Goal: Task Accomplishment & Management: Use online tool/utility

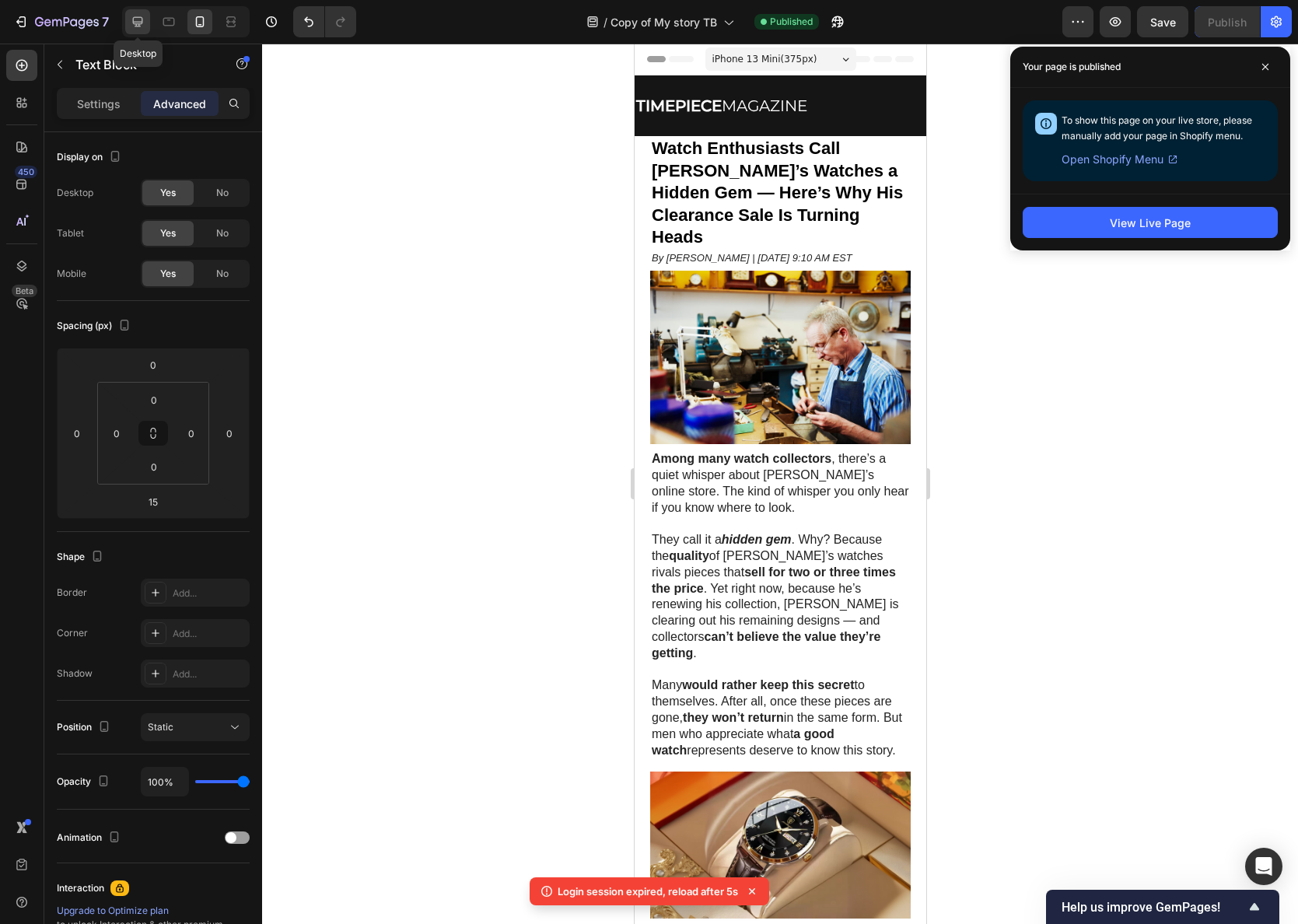
click at [130, 23] on icon at bounding box center [138, 22] width 16 height 16
type input "9"
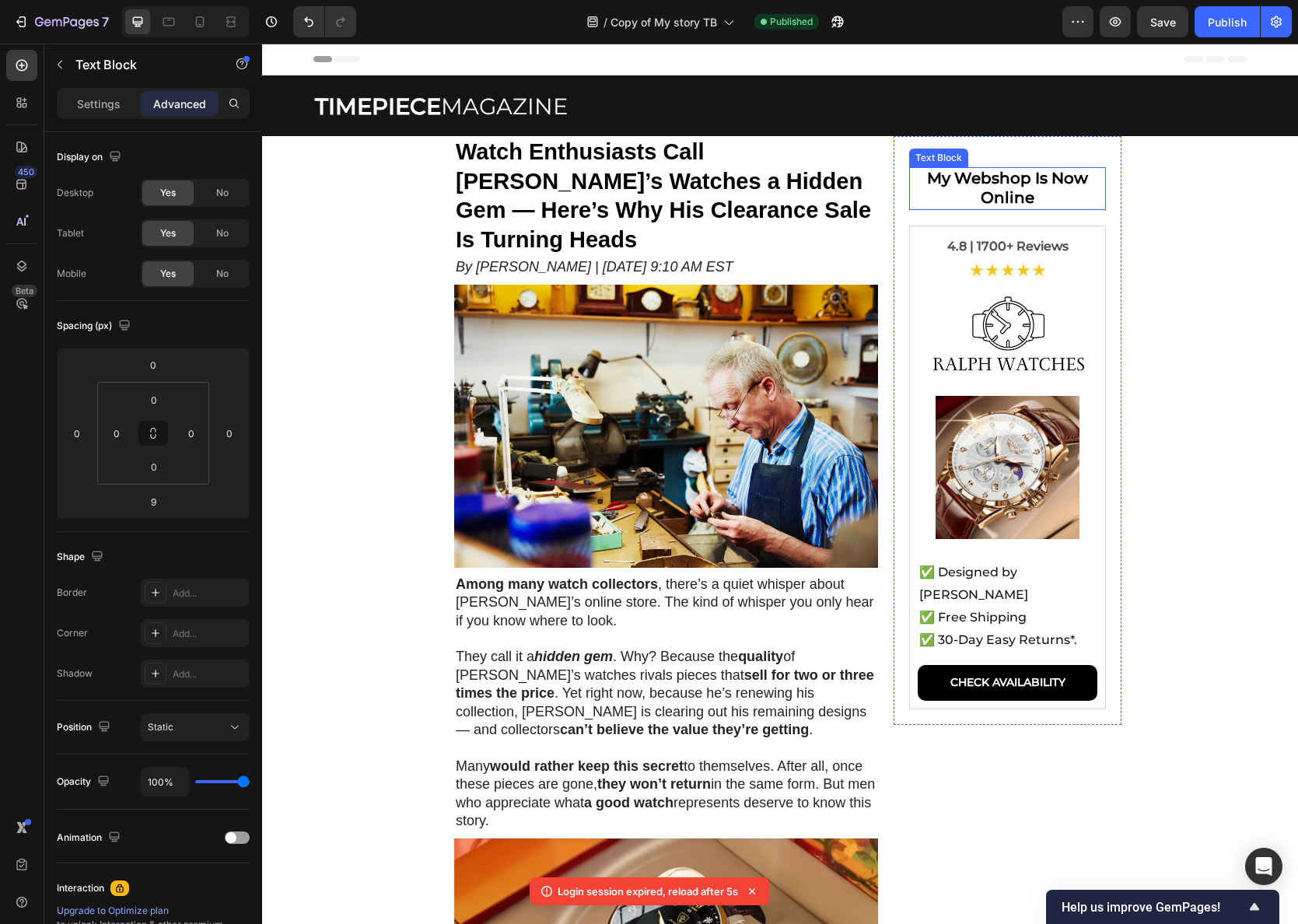
click at [958, 188] on p "My Webshop Is Now Online" at bounding box center [1008, 188] width 194 height 39
click at [1032, 180] on strong "My Webshop Is Now Online" at bounding box center [1007, 187] width 161 height 38
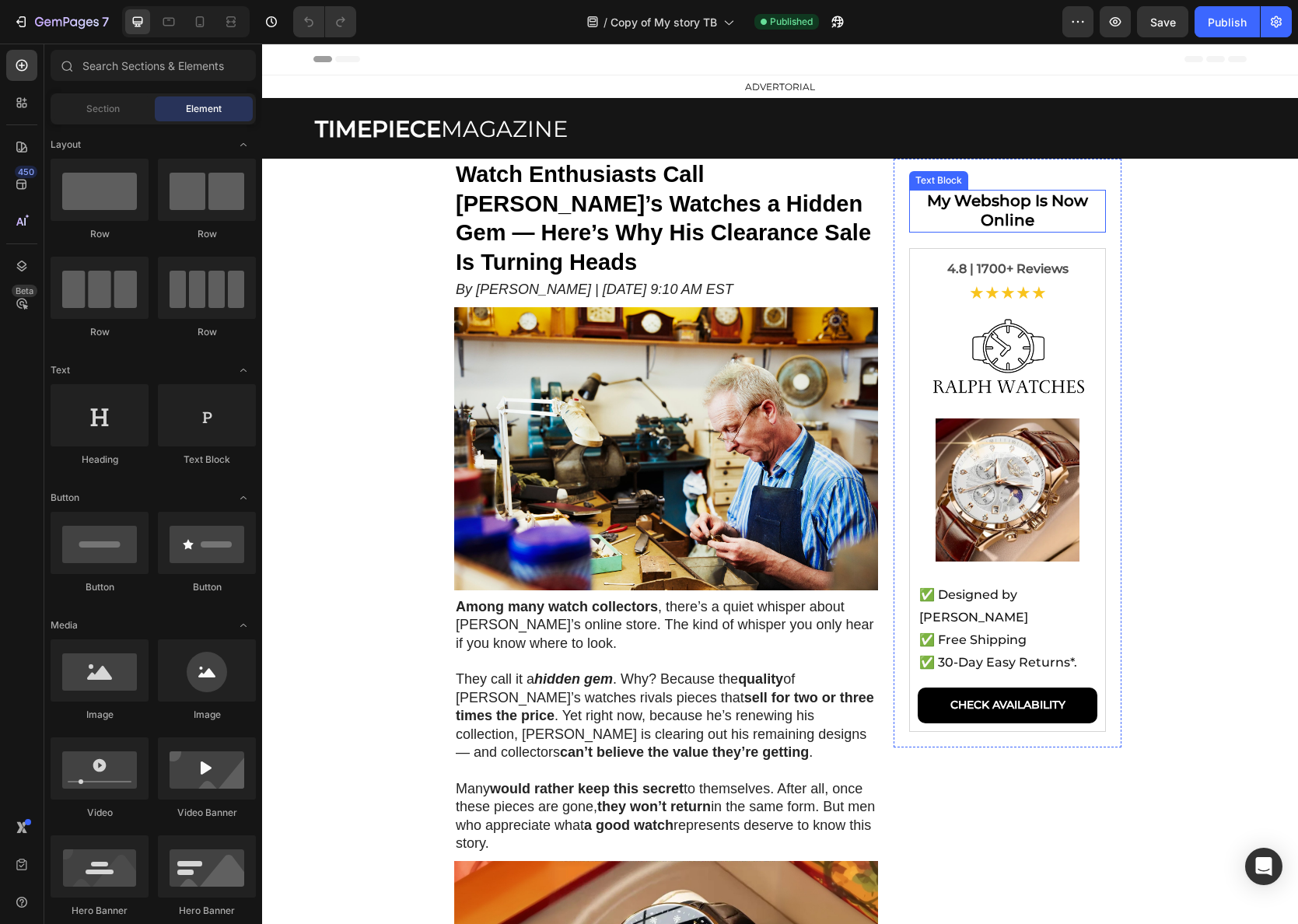
click at [1023, 209] on strong "My Webshop Is Now Online" at bounding box center [1007, 209] width 161 height 38
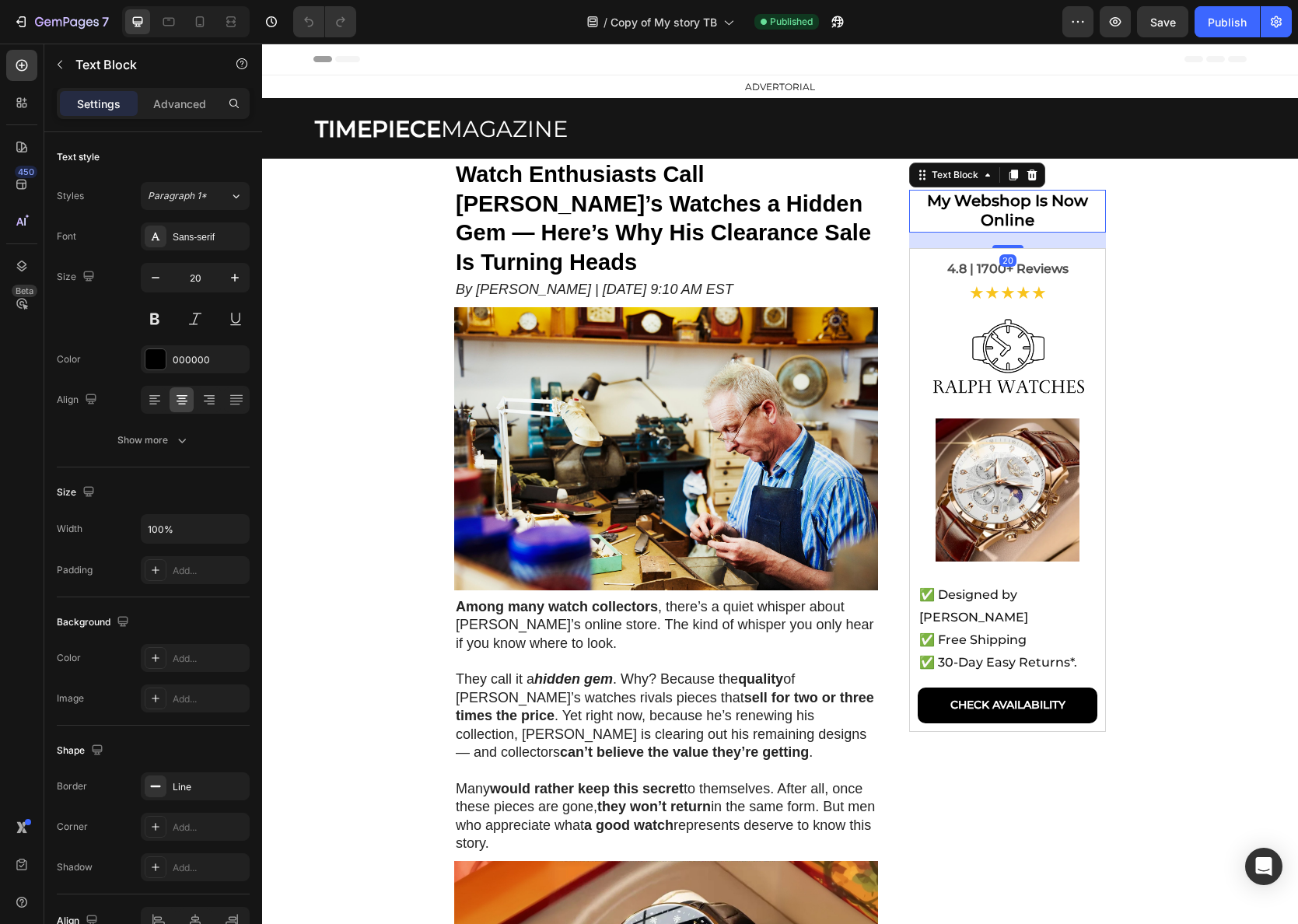
click at [1023, 209] on strong "My Webshop Is Now Online" at bounding box center [1007, 209] width 161 height 38
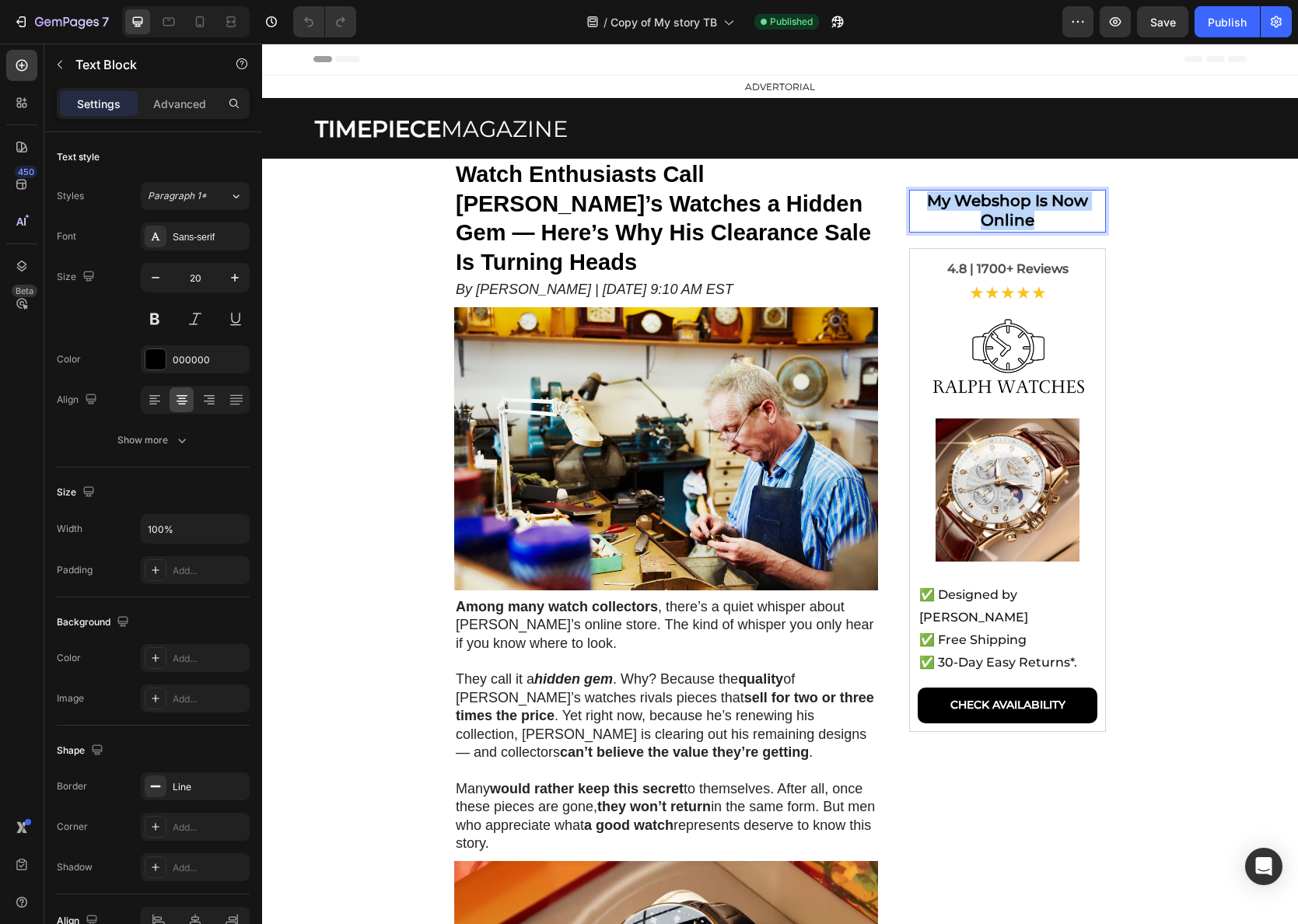
click at [1023, 209] on strong "My Webshop Is Now Online" at bounding box center [1007, 209] width 161 height 38
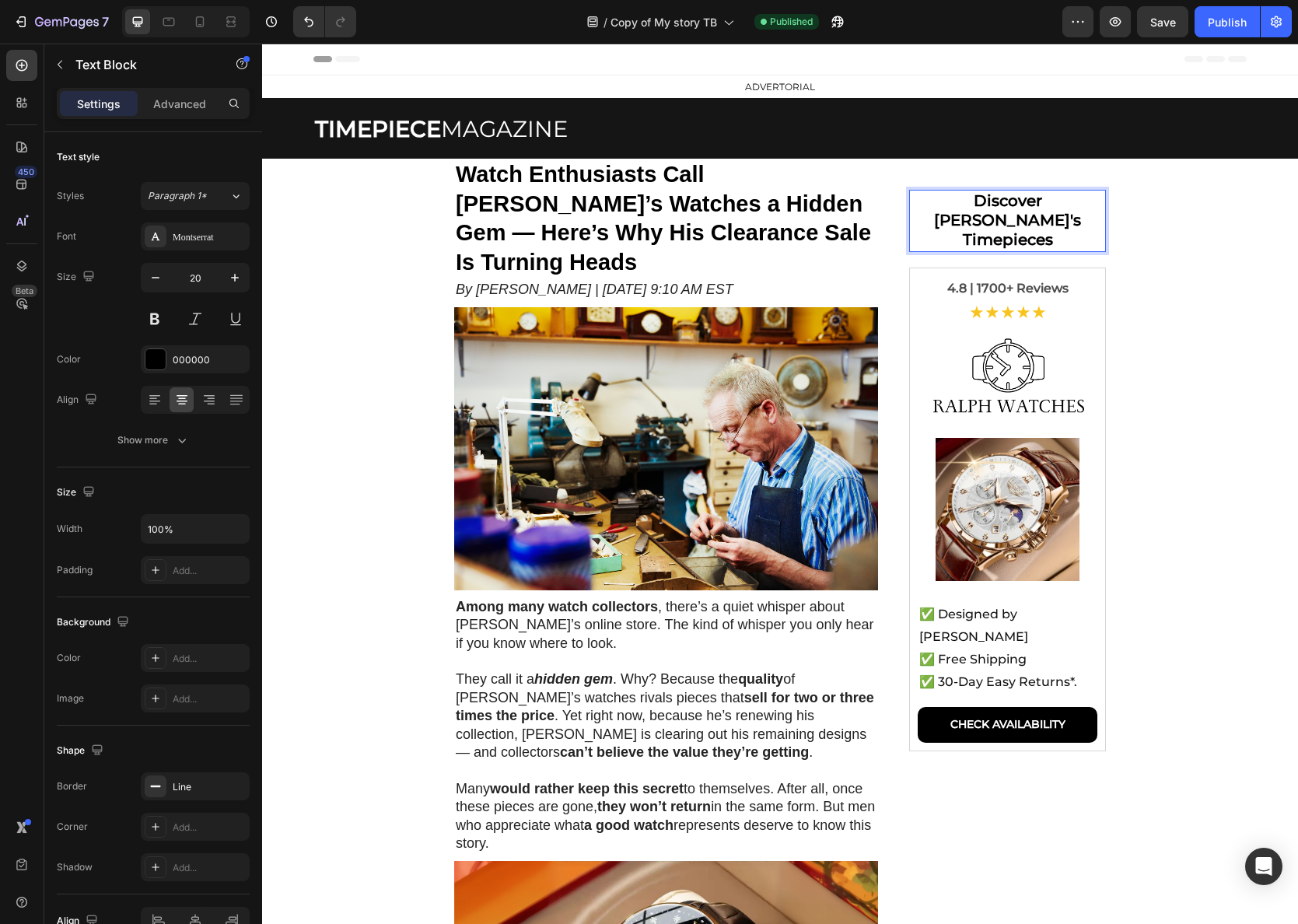
click at [1172, 283] on section "Watch Enthusiasts Call Ralph’s Watches a Hidden Gem — Here’s Why His Clearance …" at bounding box center [780, 784] width 854 height 1251
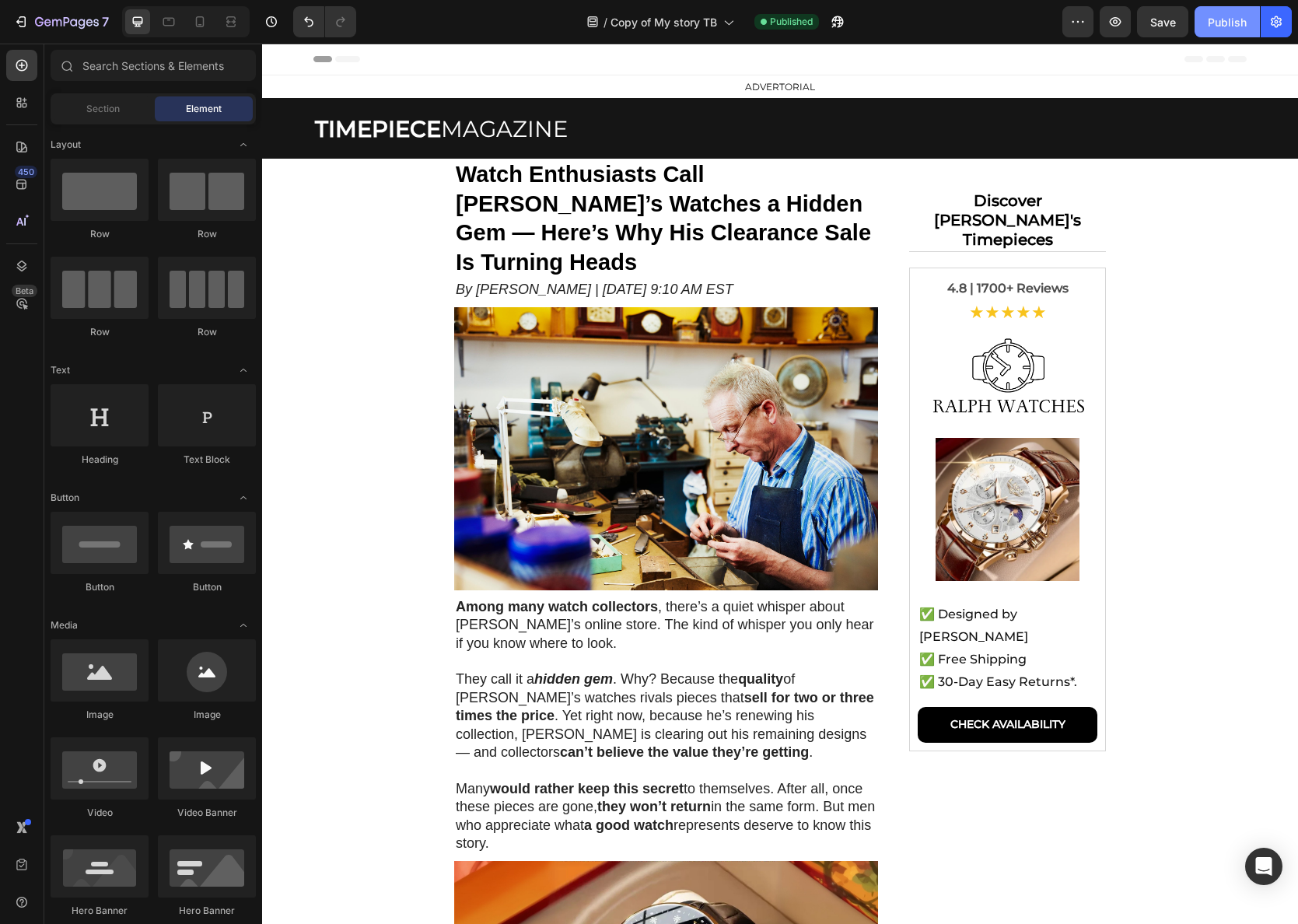
click at [1242, 25] on div "Publish" at bounding box center [1227, 22] width 39 height 17
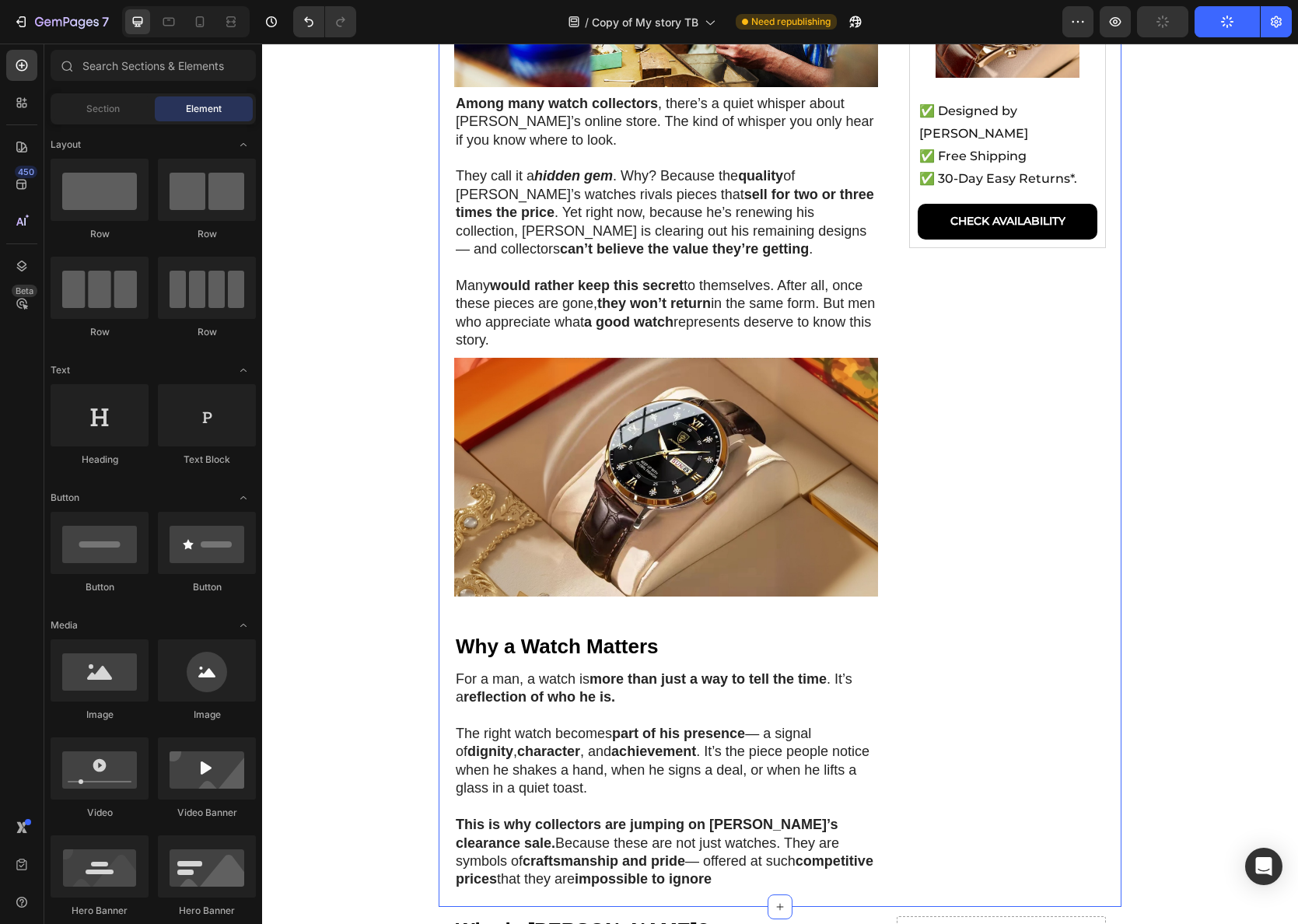
scroll to position [231, 0]
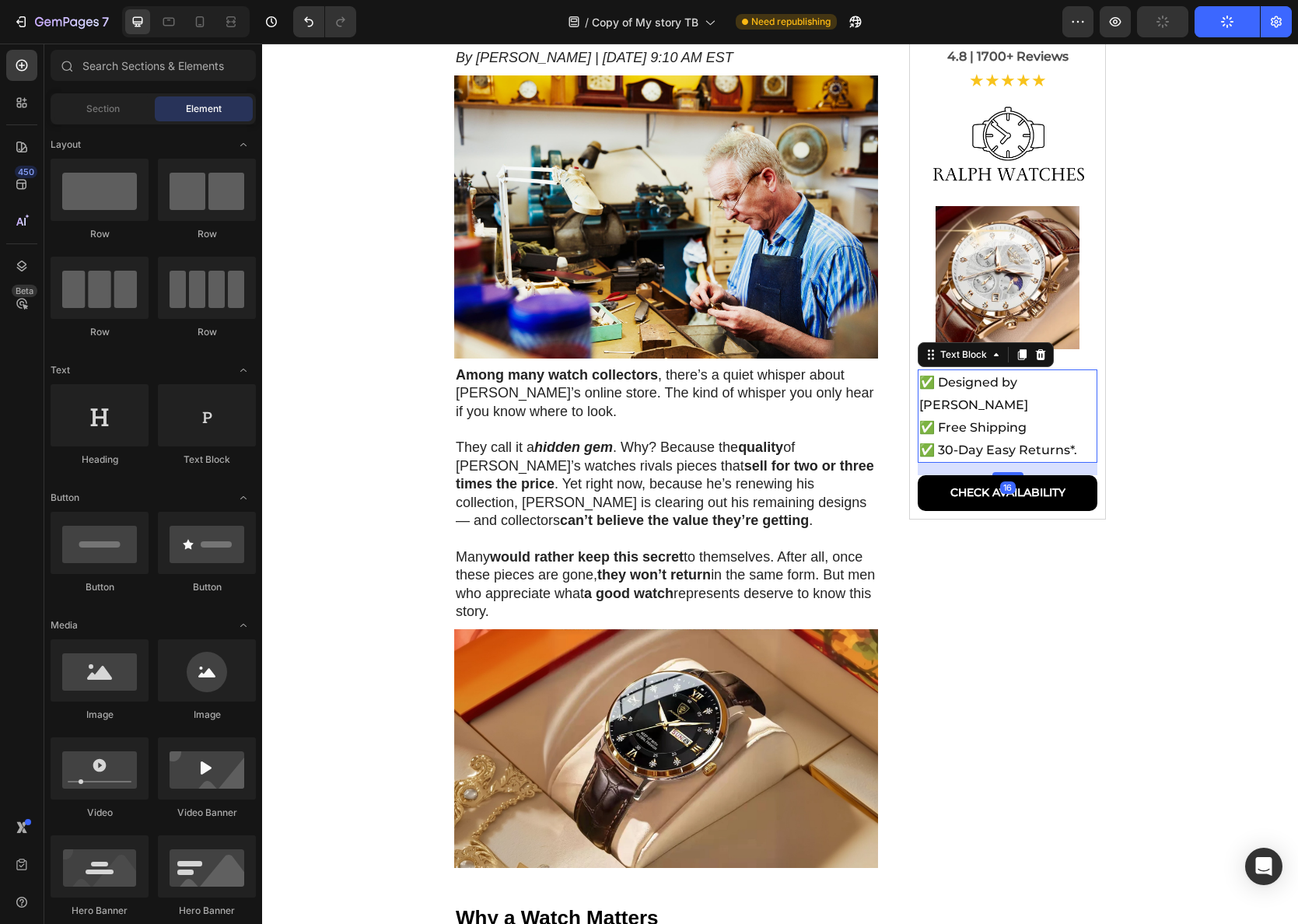
click at [1008, 416] on p "✅ Free Shipping" at bounding box center [998, 428] width 158 height 23
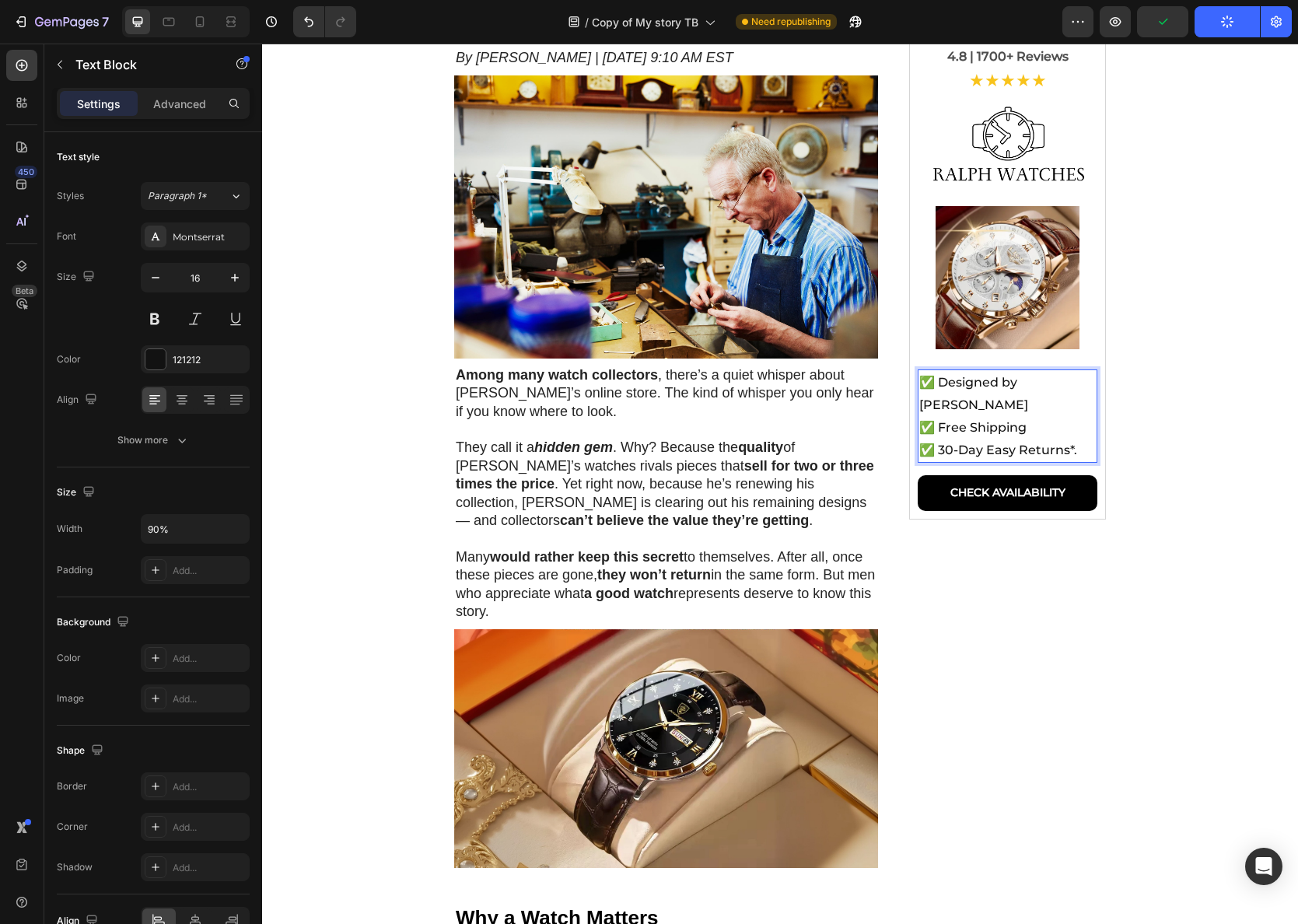
click at [971, 438] on p "✅ 30-Day Easy Returns*." at bounding box center [998, 450] width 158 height 23
click at [972, 438] on p "✅ 30-Day Easy Returns*." at bounding box center [998, 450] width 158 height 23
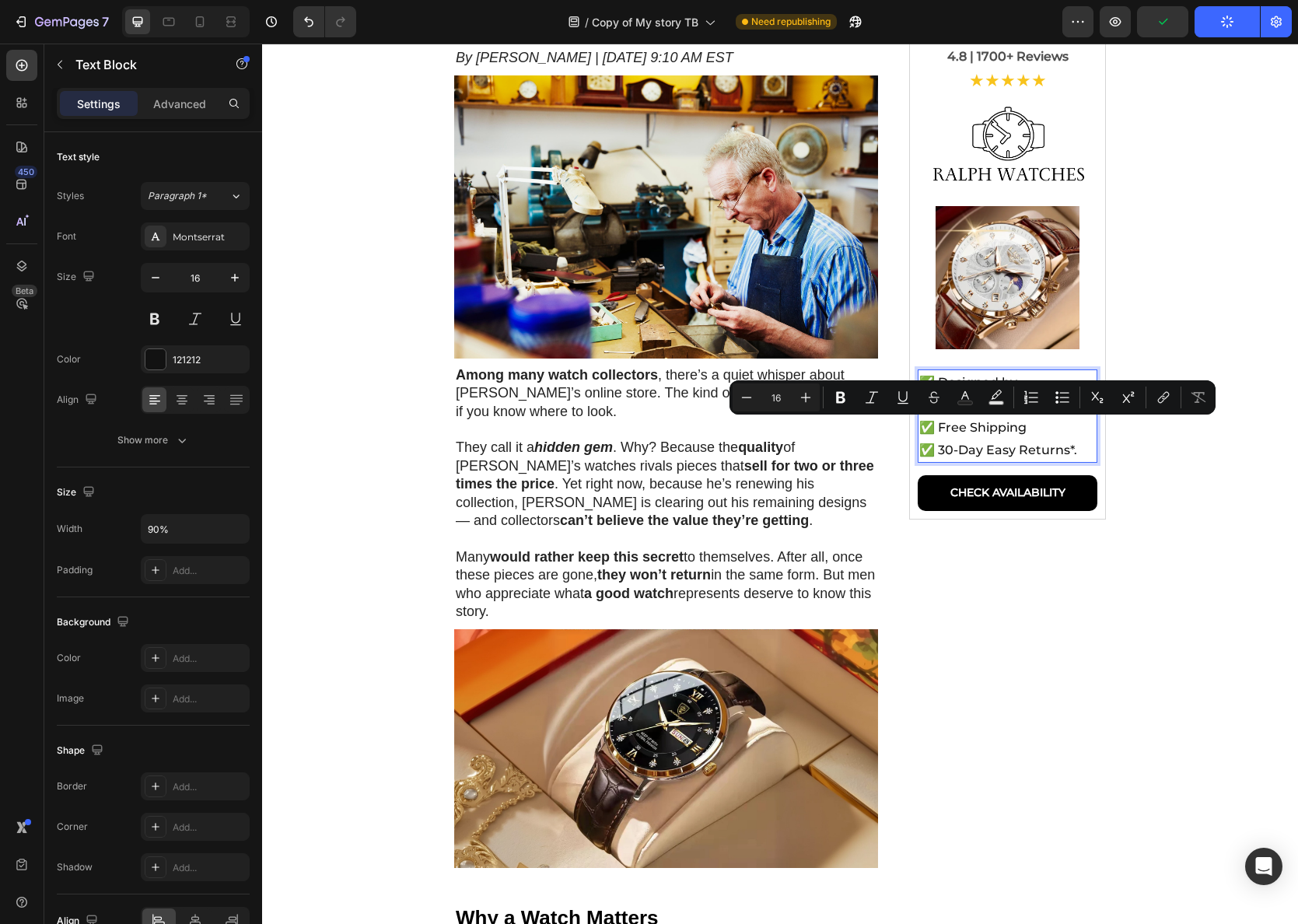
click at [976, 438] on p "✅ 30-Day Easy Returns*." at bounding box center [998, 450] width 158 height 23
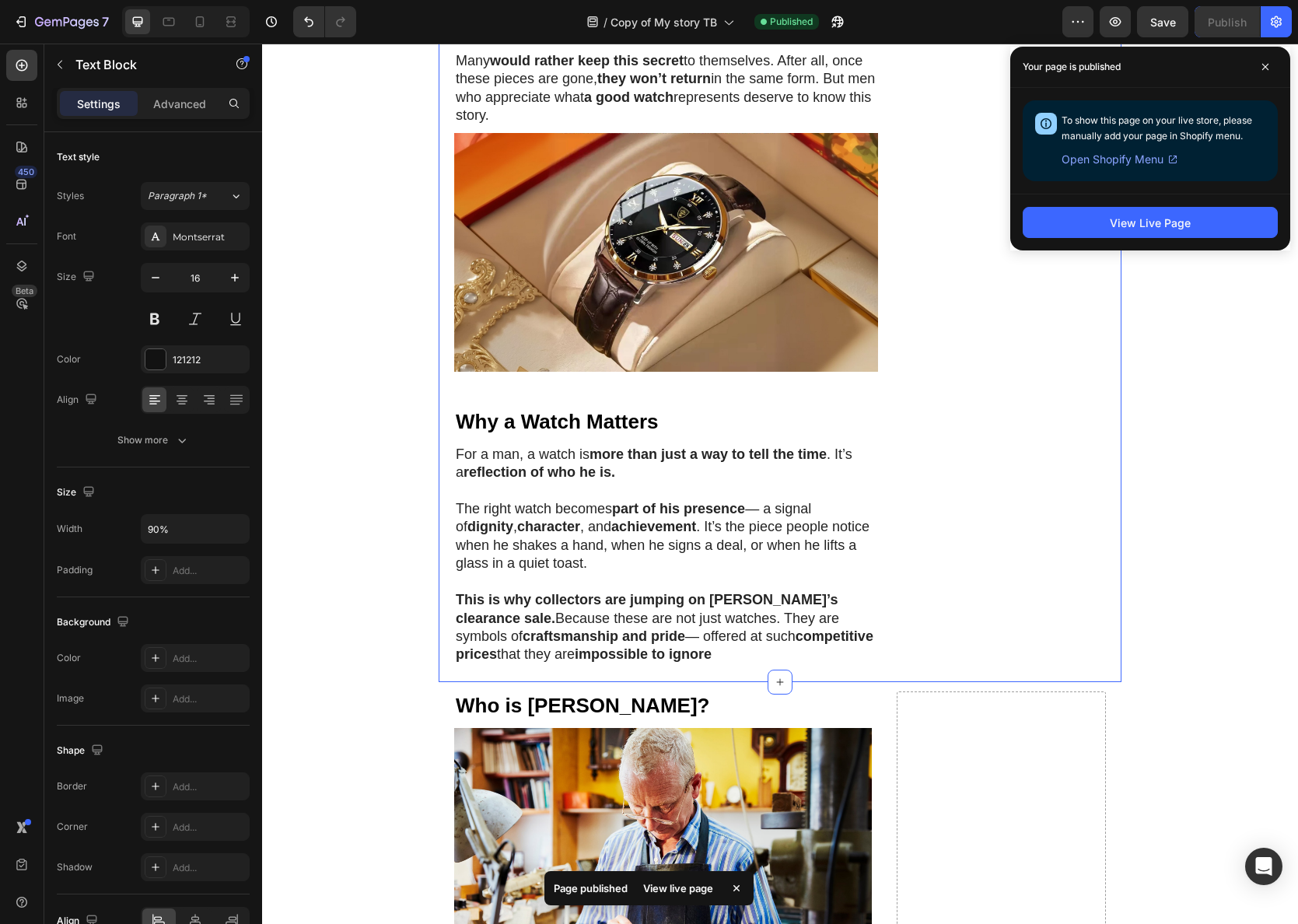
scroll to position [0, 0]
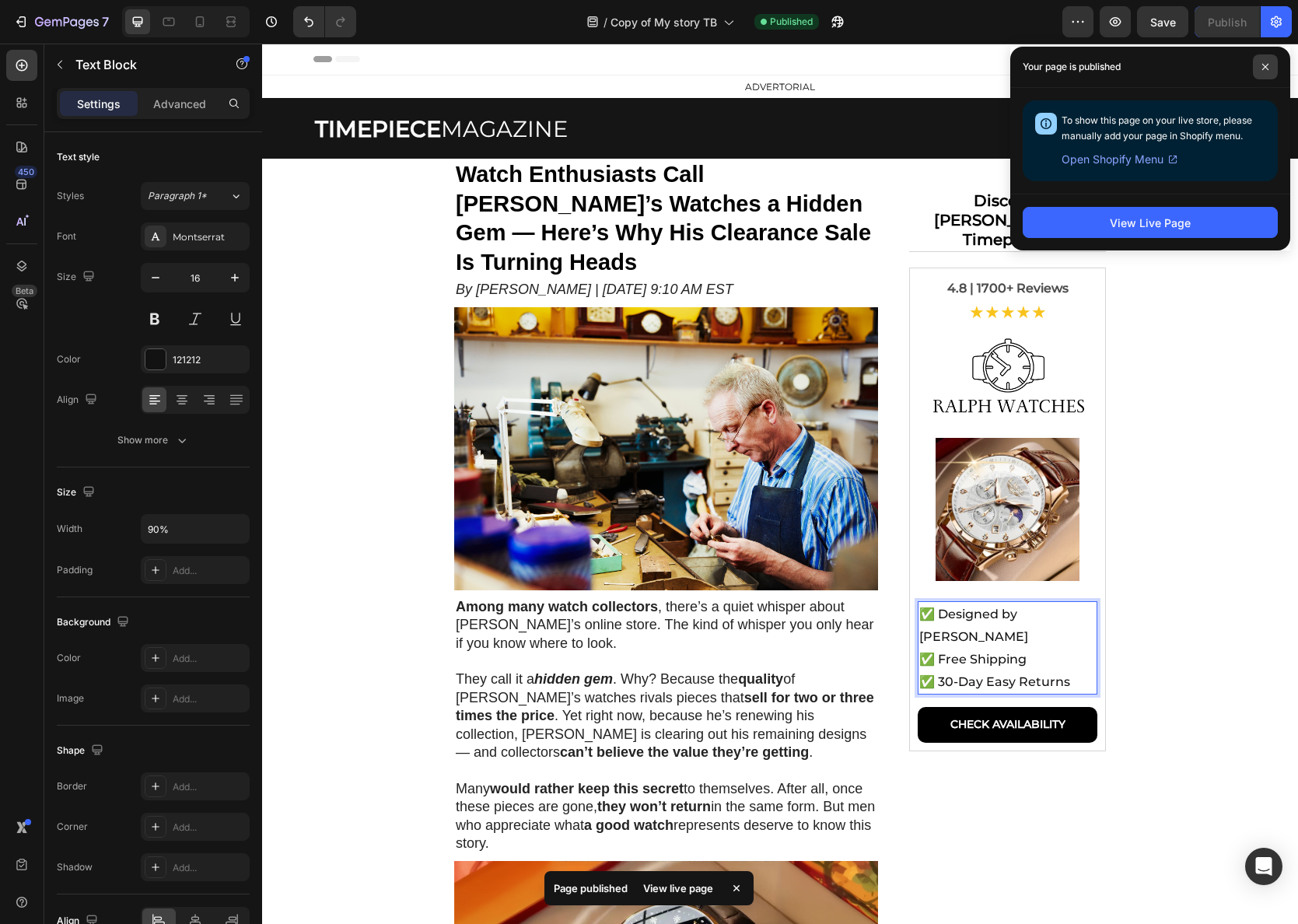
click at [1270, 72] on span at bounding box center [1265, 67] width 25 height 25
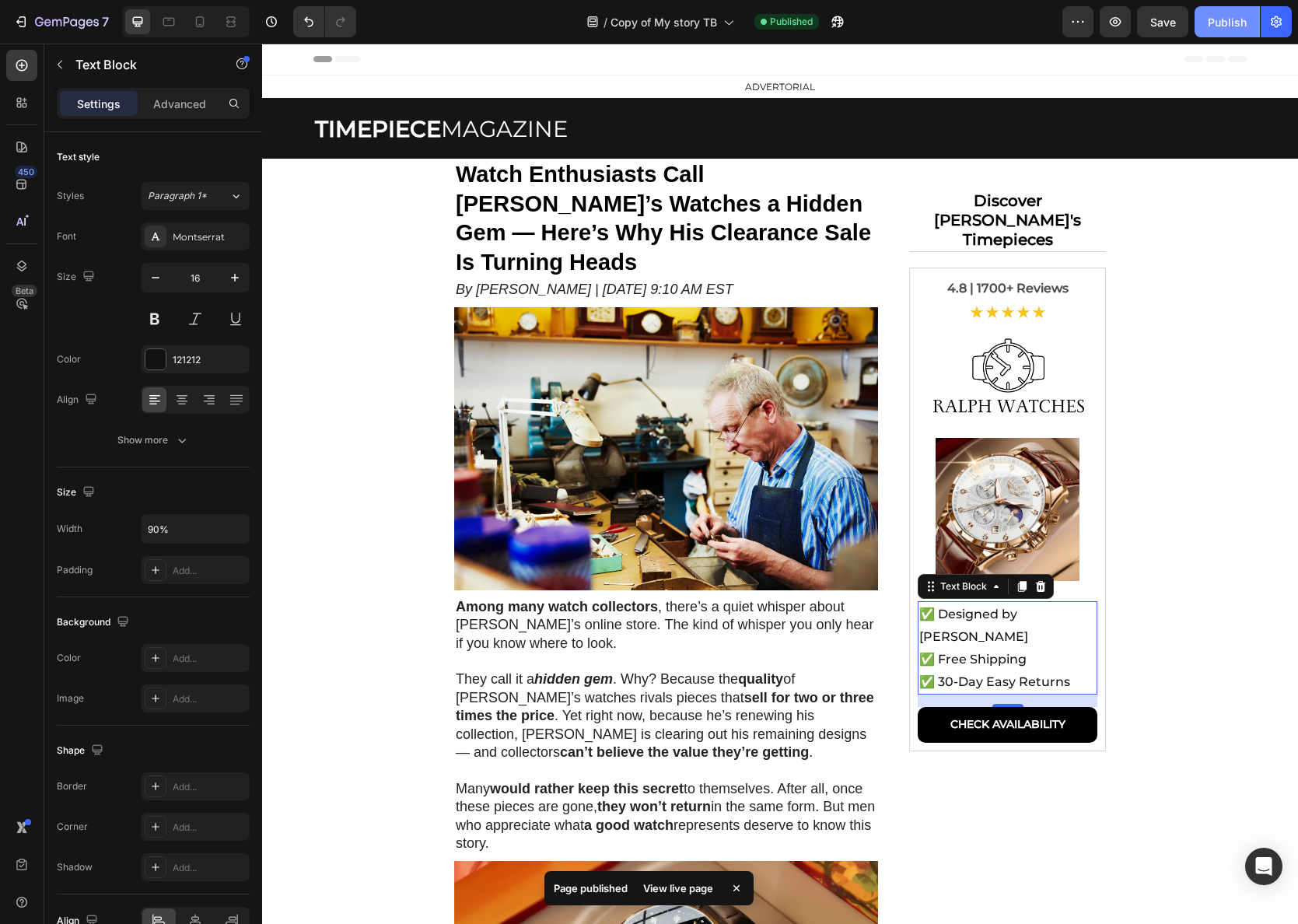
click at [1202, 25] on button "Publish" at bounding box center [1227, 21] width 65 height 31
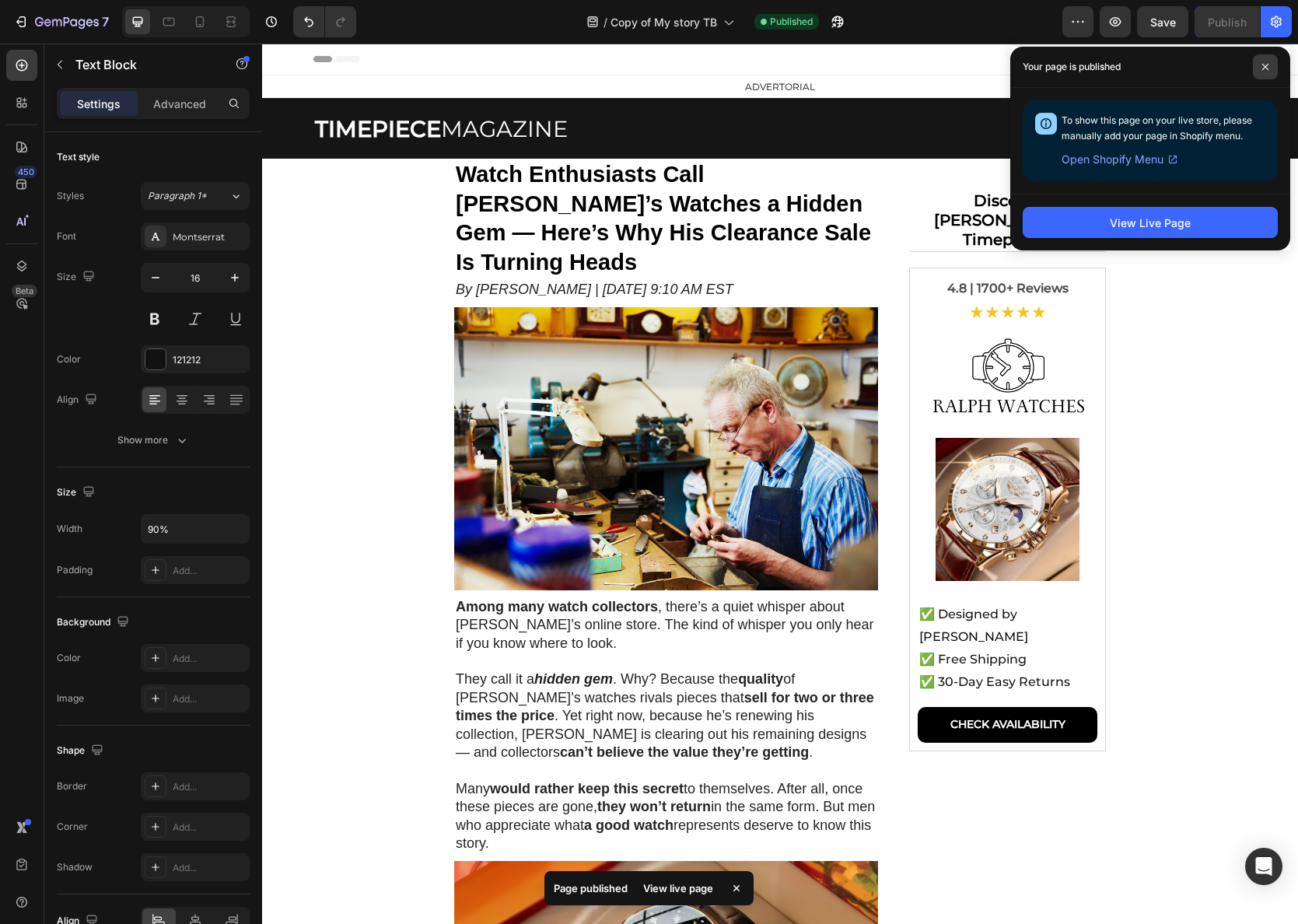
click at [1265, 67] on icon at bounding box center [1265, 67] width 8 height 8
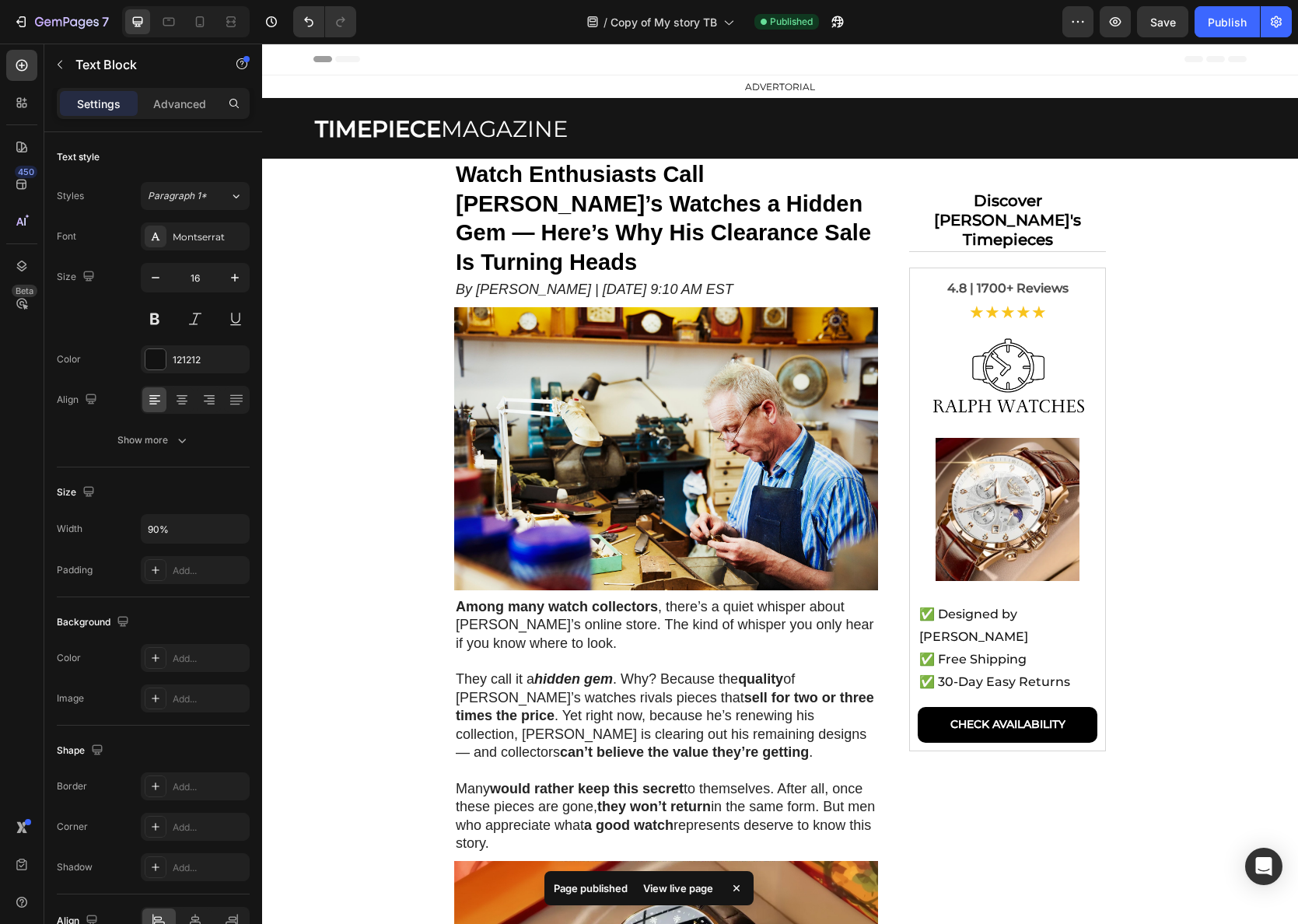
click at [910, 27] on div "/ Copy of My story TB Published" at bounding box center [715, 21] width 693 height 31
